Goal: Entertainment & Leisure: Consume media (video, audio)

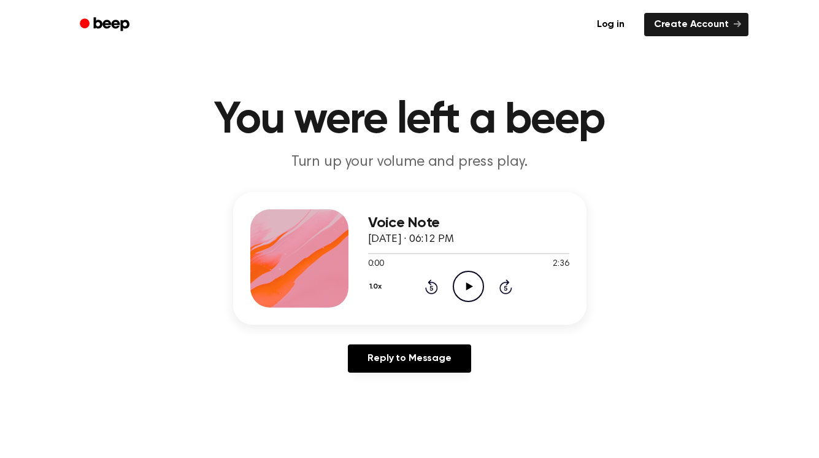
click at [471, 283] on icon "Play Audio" at bounding box center [468, 286] width 31 height 31
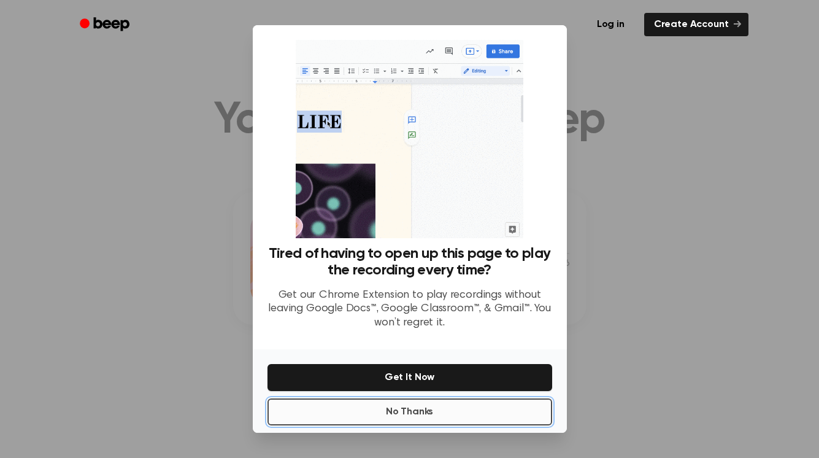
click at [388, 410] on button "No Thanks" at bounding box center [410, 411] width 285 height 27
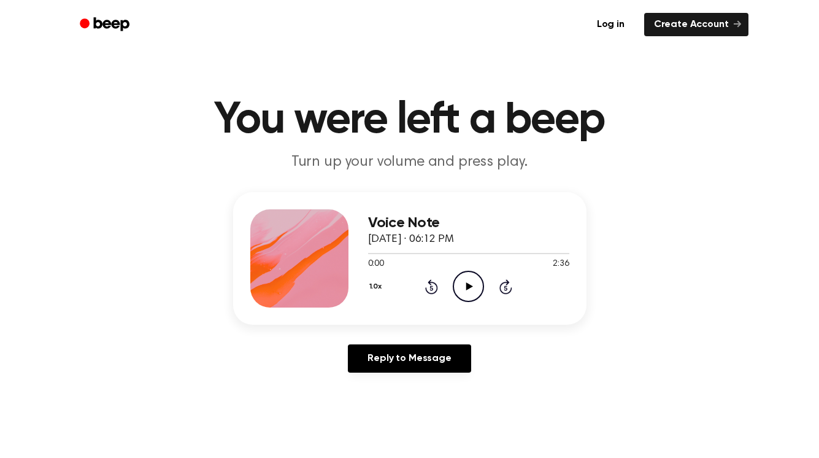
click at [471, 288] on icon "Play Audio" at bounding box center [468, 286] width 31 height 31
click at [476, 283] on icon "Play Audio" at bounding box center [468, 286] width 31 height 31
click at [466, 280] on icon "Play Audio" at bounding box center [468, 286] width 31 height 31
drag, startPoint x: 529, startPoint y: 255, endPoint x: 505, endPoint y: 254, distance: 24.0
click at [505, 254] on div at bounding box center [449, 253] width 163 height 1
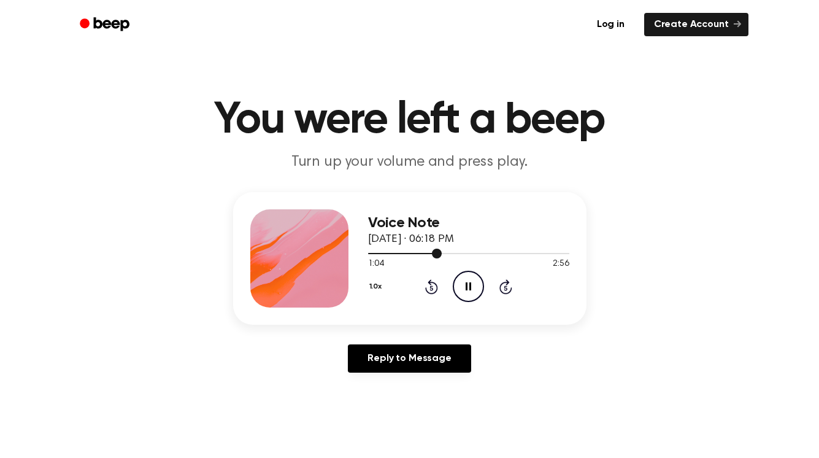
drag, startPoint x: 438, startPoint y: 255, endPoint x: 457, endPoint y: 253, distance: 19.1
click at [457, 253] on div at bounding box center [468, 253] width 201 height 10
click at [450, 253] on div at bounding box center [468, 253] width 201 height 1
click at [504, 284] on icon "Skip 5 seconds" at bounding box center [505, 287] width 13 height 16
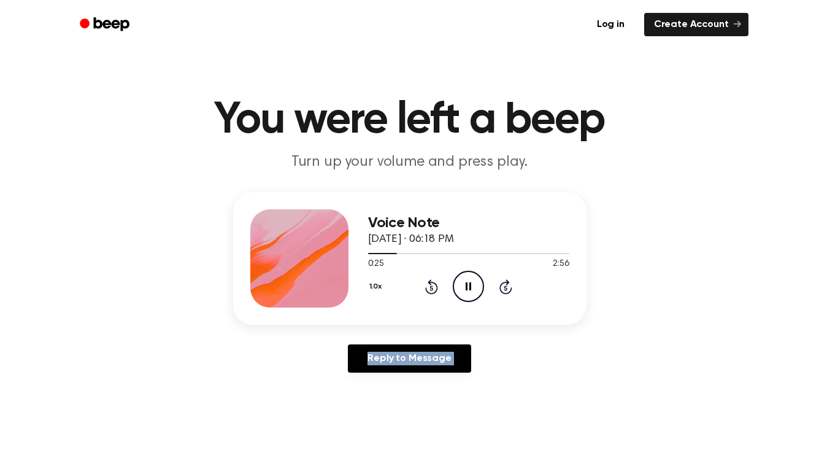
click at [504, 284] on icon "Skip 5 seconds" at bounding box center [505, 287] width 13 height 16
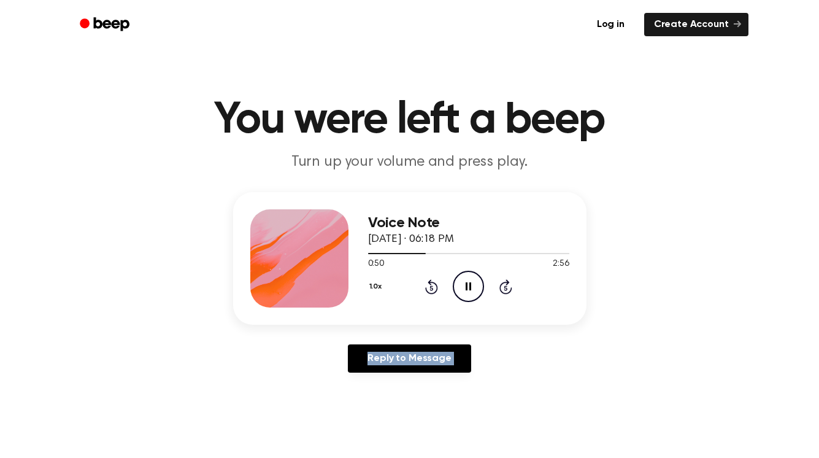
click at [504, 284] on icon "Skip 5 seconds" at bounding box center [505, 287] width 13 height 16
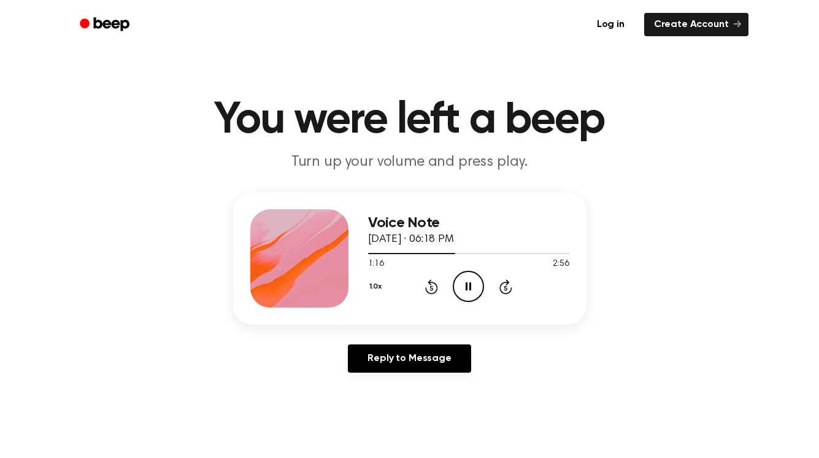
click at [504, 284] on icon "Skip 5 seconds" at bounding box center [505, 287] width 13 height 16
click at [468, 285] on icon at bounding box center [469, 286] width 7 height 8
click at [474, 296] on icon "Play Audio" at bounding box center [468, 286] width 31 height 31
